Goal: Find specific page/section

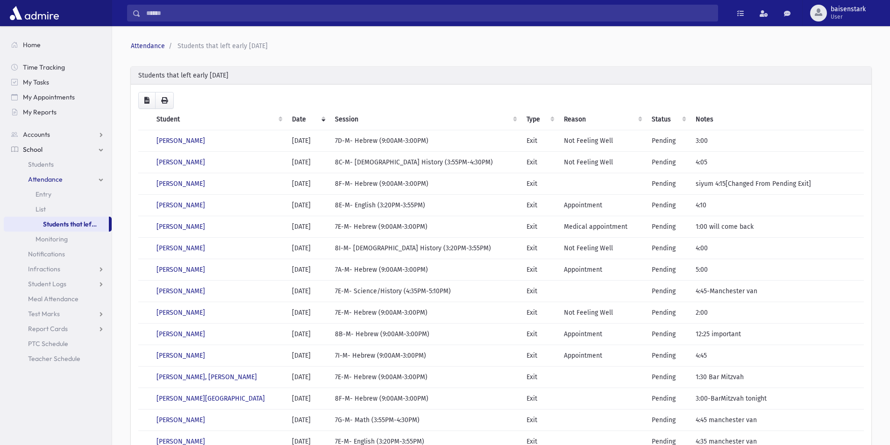
scroll to position [63, 0]
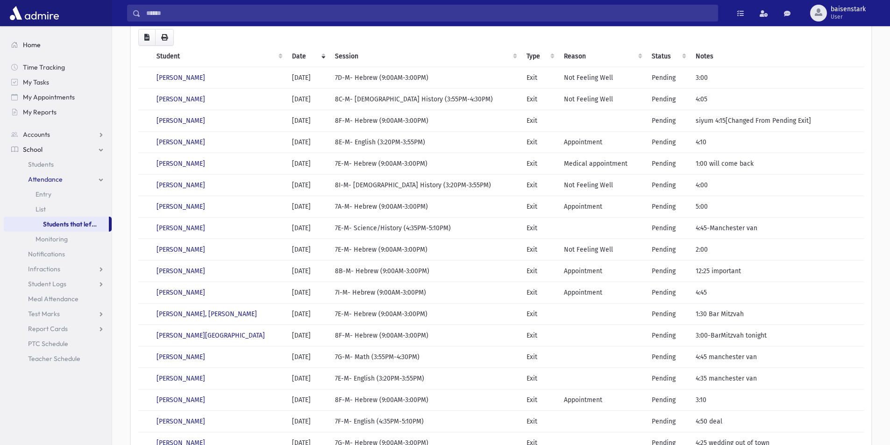
click at [32, 40] on link "Home" at bounding box center [58, 44] width 108 height 15
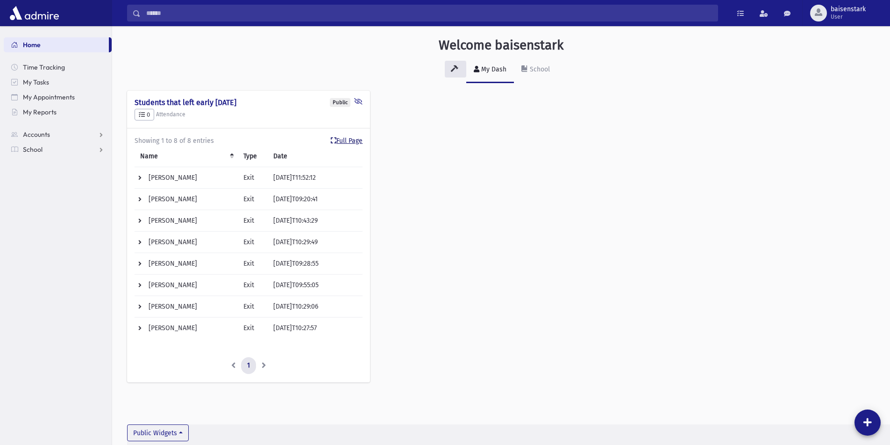
click at [347, 140] on link "Full Page" at bounding box center [347, 141] width 32 height 10
